Goal: Use online tool/utility: Utilize a website feature to perform a specific function

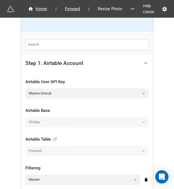
scroll to position [6, 0]
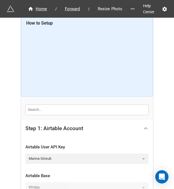
click at [146, 126] on icon at bounding box center [146, 128] width 6 height 6
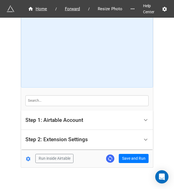
scroll to position [20, 0]
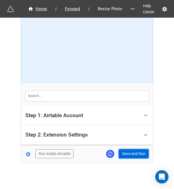
click at [131, 151] on button "Save and Run" at bounding box center [134, 153] width 30 height 9
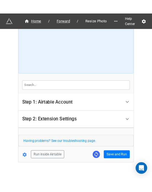
scroll to position [41, 0]
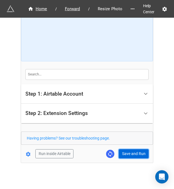
click at [132, 153] on button "Save and Run" at bounding box center [134, 153] width 30 height 9
click at [135, 150] on button "Save and Run" at bounding box center [134, 153] width 30 height 9
drag, startPoint x: 133, startPoint y: 152, endPoint x: 169, endPoint y: 152, distance: 35.8
click at [133, 152] on button "Save and Run" at bounding box center [134, 153] width 30 height 9
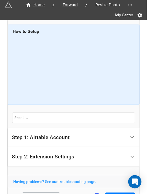
scroll to position [38, 0]
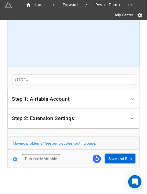
click at [124, 157] on button "Save and Run" at bounding box center [120, 158] width 30 height 9
click at [116, 159] on button "Save and Run" at bounding box center [120, 158] width 30 height 9
click at [121, 159] on button "Save and Run" at bounding box center [120, 158] width 30 height 9
drag, startPoint x: 119, startPoint y: 159, endPoint x: 120, endPoint y: 170, distance: 11.1
click at [119, 158] on button "Save and Run" at bounding box center [120, 158] width 30 height 9
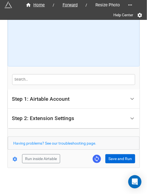
click at [115, 162] on div "Home / Forward / Resize Photo Help Center How to Setup Step 1: Airtable Account…" at bounding box center [74, 75] width 132 height 186
click at [117, 162] on button "Save and Run" at bounding box center [120, 158] width 30 height 9
click at [119, 155] on button "Save and Run" at bounding box center [120, 158] width 30 height 9
click at [113, 155] on button "Save and Run" at bounding box center [120, 158] width 30 height 9
click at [111, 159] on button "Save and Run" at bounding box center [120, 158] width 30 height 9
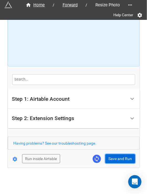
click at [110, 157] on button "Save and Run" at bounding box center [120, 158] width 30 height 9
drag, startPoint x: 116, startPoint y: 157, endPoint x: 136, endPoint y: 157, distance: 19.9
click at [116, 157] on button "Save and Run" at bounding box center [120, 158] width 30 height 9
click at [115, 160] on button "Save and Run" at bounding box center [120, 158] width 30 height 9
click at [109, 156] on button "Save and Run" at bounding box center [120, 158] width 30 height 9
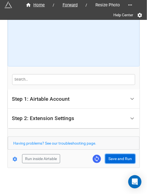
click at [114, 159] on button "Save and Run" at bounding box center [120, 158] width 30 height 9
click at [114, 156] on button "Save and Run" at bounding box center [120, 158] width 30 height 9
click at [117, 161] on button "Save and Run" at bounding box center [120, 158] width 30 height 9
click at [120, 158] on button "Save and Run" at bounding box center [120, 158] width 30 height 9
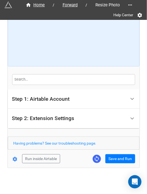
click at [113, 163] on div "Home / Forward / Resize Photo Help Center How to Setup Step 1: Airtable Account…" at bounding box center [74, 75] width 132 height 186
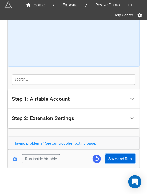
click at [115, 161] on button "Save and Run" at bounding box center [120, 158] width 30 height 9
click at [112, 154] on button "Save and Run" at bounding box center [120, 158] width 30 height 9
click at [110, 162] on button "Save and Run" at bounding box center [120, 158] width 30 height 9
click at [119, 157] on button "Save and Run" at bounding box center [120, 158] width 30 height 9
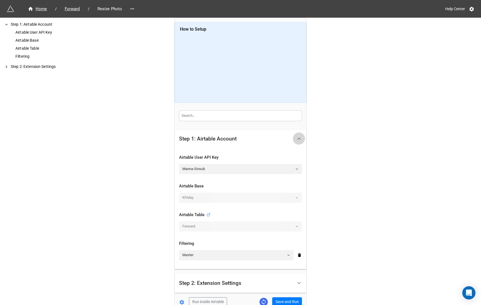
click at [298, 138] on polyline at bounding box center [299, 138] width 3 height 1
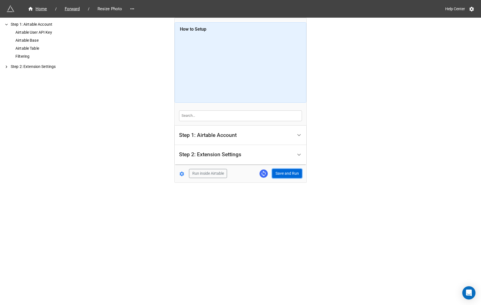
click at [286, 170] on button "Save and Run" at bounding box center [287, 173] width 30 height 9
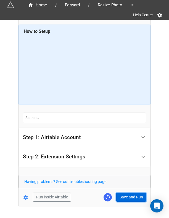
click at [121, 198] on button "Save and Run" at bounding box center [131, 196] width 30 height 9
drag, startPoint x: 120, startPoint y: 193, endPoint x: 157, endPoint y: 191, distance: 37.0
click at [120, 193] on button "Save and Run" at bounding box center [131, 196] width 30 height 9
drag, startPoint x: 131, startPoint y: 192, endPoint x: 131, endPoint y: 189, distance: 3.0
click at [131, 192] on button "Save and Run" at bounding box center [131, 196] width 30 height 9
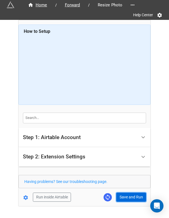
click at [129, 197] on button "Save and Run" at bounding box center [131, 196] width 30 height 9
click at [128, 196] on button "Save and Run" at bounding box center [131, 196] width 30 height 9
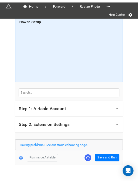
scroll to position [14, 0]
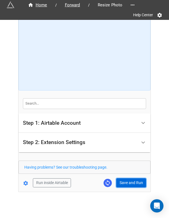
click at [121, 180] on button "Save and Run" at bounding box center [131, 182] width 30 height 9
click at [128, 181] on button "Save and Run" at bounding box center [131, 182] width 30 height 9
click at [127, 173] on div "Having problems? See our troubleshooting page." at bounding box center [84, 166] width 132 height 13
click at [127, 176] on form "How to Setup Step 1: Airtable Account Airtable User API Key Manna-Sinsub Airtab…" at bounding box center [84, 98] width 132 height 177
click at [128, 178] on button "Save and Run" at bounding box center [131, 182] width 30 height 9
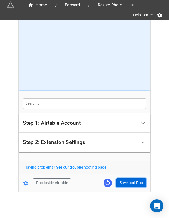
click at [123, 184] on button "Save and Run" at bounding box center [131, 182] width 30 height 9
click at [124, 184] on button "Save and Run" at bounding box center [131, 182] width 30 height 9
click at [122, 183] on button "Save and Run" at bounding box center [131, 182] width 30 height 9
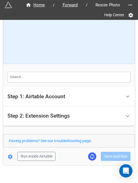
scroll to position [49, 0]
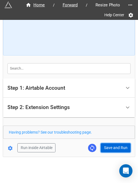
click at [120, 144] on button "Save and Run" at bounding box center [116, 147] width 30 height 9
drag, startPoint x: 109, startPoint y: 148, endPoint x: 123, endPoint y: 154, distance: 16.0
click at [109, 148] on button "Save and Run" at bounding box center [116, 147] width 30 height 9
click at [111, 148] on button "Save and Run" at bounding box center [116, 147] width 30 height 9
drag, startPoint x: 108, startPoint y: 146, endPoint x: 118, endPoint y: 139, distance: 12.9
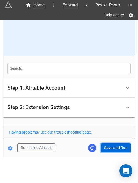
click at [108, 146] on button "Save and Run" at bounding box center [116, 147] width 30 height 9
click at [117, 145] on button "Save and Run" at bounding box center [116, 147] width 30 height 9
drag, startPoint x: 114, startPoint y: 146, endPoint x: 129, endPoint y: 143, distance: 15.2
click at [114, 146] on button "Save and Run" at bounding box center [116, 147] width 30 height 9
click at [104, 148] on button "Save and Run" at bounding box center [116, 147] width 30 height 9
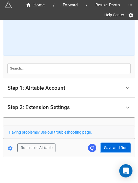
click at [111, 146] on button "Save and Run" at bounding box center [116, 147] width 30 height 9
click at [106, 147] on button "Save and Run" at bounding box center [116, 147] width 30 height 9
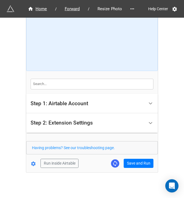
scroll to position [32, 0]
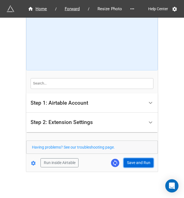
click at [132, 161] on button "Save and Run" at bounding box center [139, 162] width 30 height 9
click at [135, 161] on button "Save and Run" at bounding box center [139, 162] width 30 height 9
click at [171, 72] on div "Home / Forward / Resize Photo Help Center How to Setup Step 1: Airtable Account…" at bounding box center [92, 83] width 184 height 231
drag, startPoint x: 136, startPoint y: 163, endPoint x: 177, endPoint y: 156, distance: 42.0
click at [136, 163] on button "Save and Run" at bounding box center [139, 162] width 30 height 9
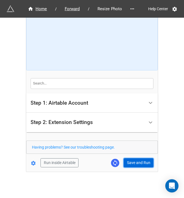
click at [132, 160] on button "Save and Run" at bounding box center [139, 162] width 30 height 9
drag, startPoint x: 137, startPoint y: 160, endPoint x: 148, endPoint y: 166, distance: 12.6
click at [137, 160] on button "Save and Run" at bounding box center [139, 162] width 30 height 9
click at [125, 161] on button "Save and Run" at bounding box center [139, 162] width 30 height 9
click at [138, 163] on button "Save and Run" at bounding box center [139, 162] width 30 height 9
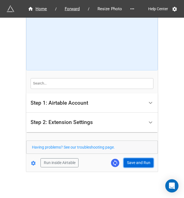
click at [135, 163] on button "Save and Run" at bounding box center [139, 162] width 30 height 9
click at [130, 159] on button "Save and Run" at bounding box center [139, 162] width 30 height 9
click at [132, 163] on button "Save and Run" at bounding box center [139, 162] width 30 height 9
click at [133, 160] on button "Save and Run" at bounding box center [139, 162] width 30 height 9
click at [139, 156] on form "How to Setup Step 1: Airtable Account Airtable User API Key Manna-Sinsub Airtab…" at bounding box center [92, 78] width 132 height 177
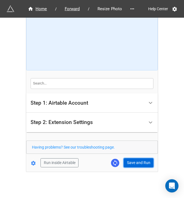
click at [138, 161] on button "Save and Run" at bounding box center [139, 162] width 30 height 9
click at [143, 162] on button "Save and Run" at bounding box center [139, 162] width 30 height 9
drag, startPoint x: 145, startPoint y: 162, endPoint x: 163, endPoint y: 155, distance: 18.8
click at [145, 162] on button "Save and Run" at bounding box center [139, 162] width 30 height 9
click at [134, 162] on button "Save and Run" at bounding box center [139, 162] width 30 height 9
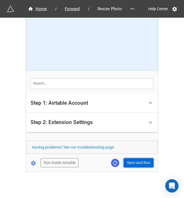
click at [127, 162] on button "Save and Run" at bounding box center [139, 162] width 30 height 9
